Goal: Task Accomplishment & Management: Manage account settings

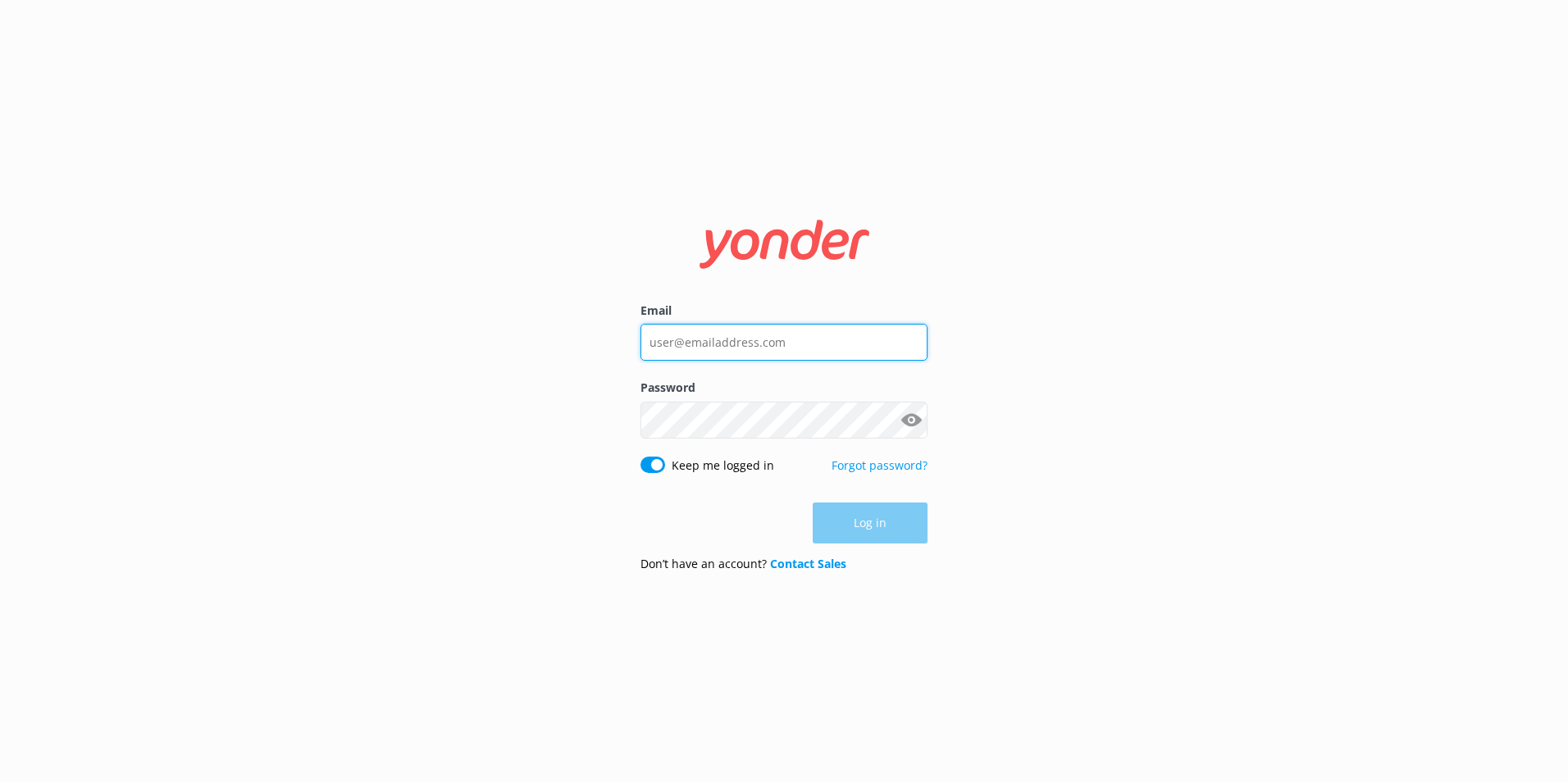
click at [730, 354] on input "Email" at bounding box center [784, 342] width 287 height 37
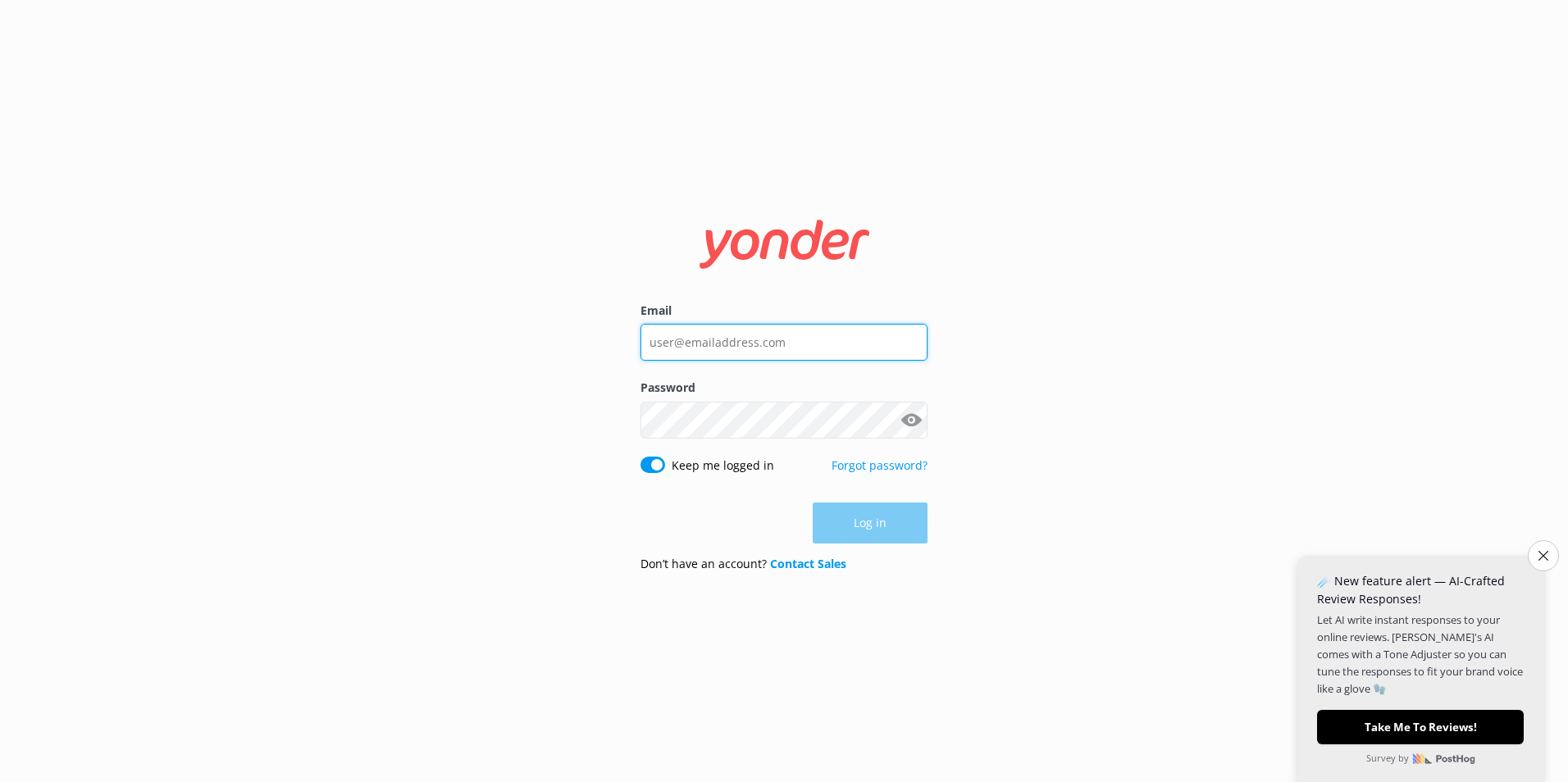
type input "[EMAIL_ADDRESS][DOMAIN_NAME]"
